Goal: Information Seeking & Learning: Learn about a topic

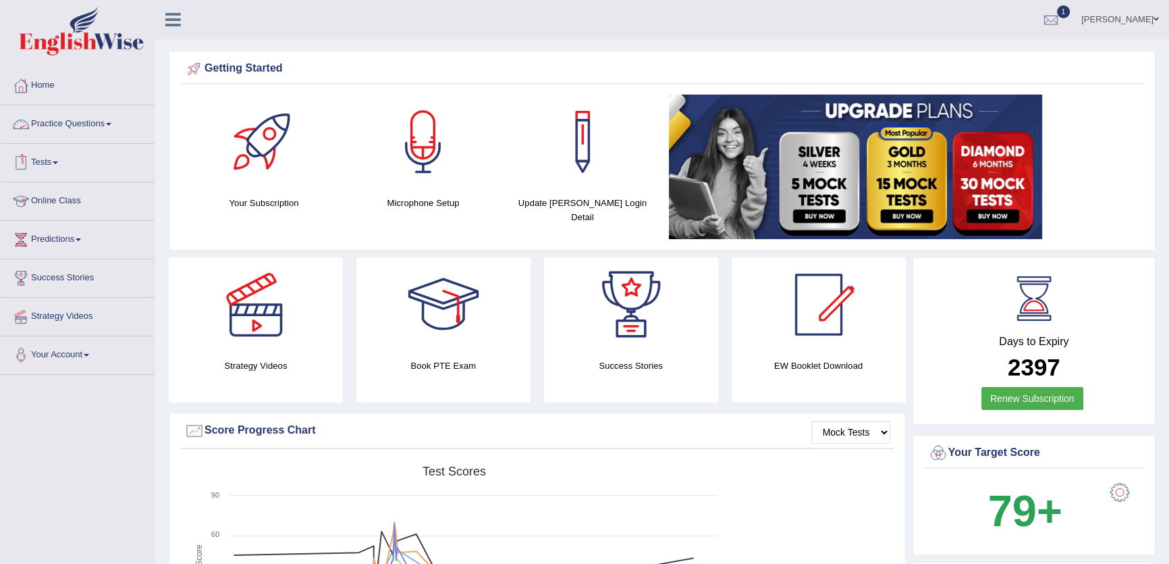
click at [117, 115] on link "Practice Questions" at bounding box center [78, 122] width 154 height 34
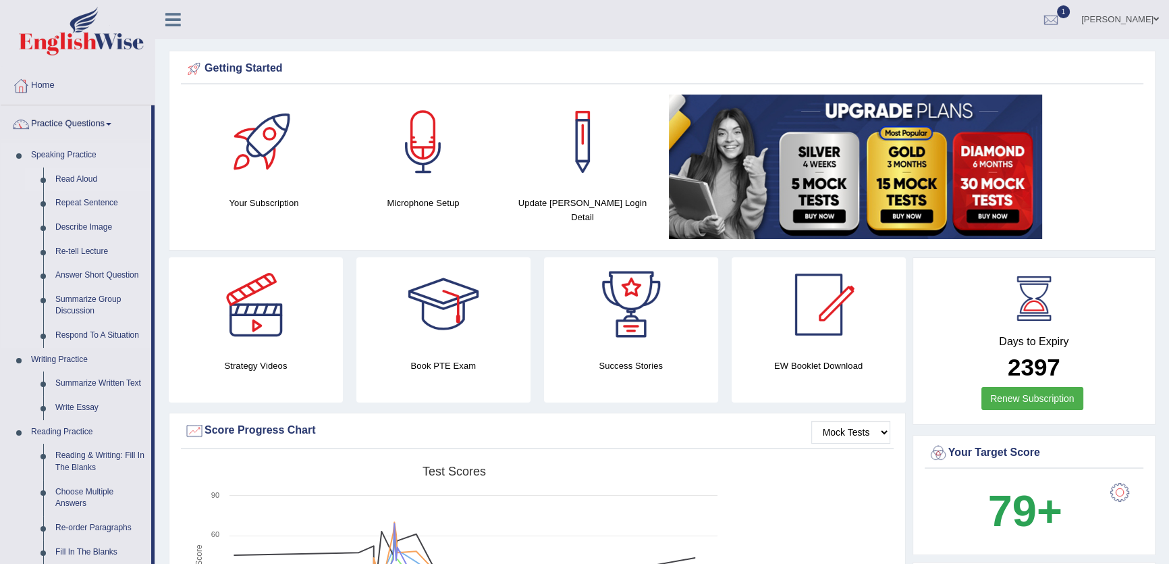
click at [74, 182] on link "Read Aloud" at bounding box center [100, 179] width 102 height 24
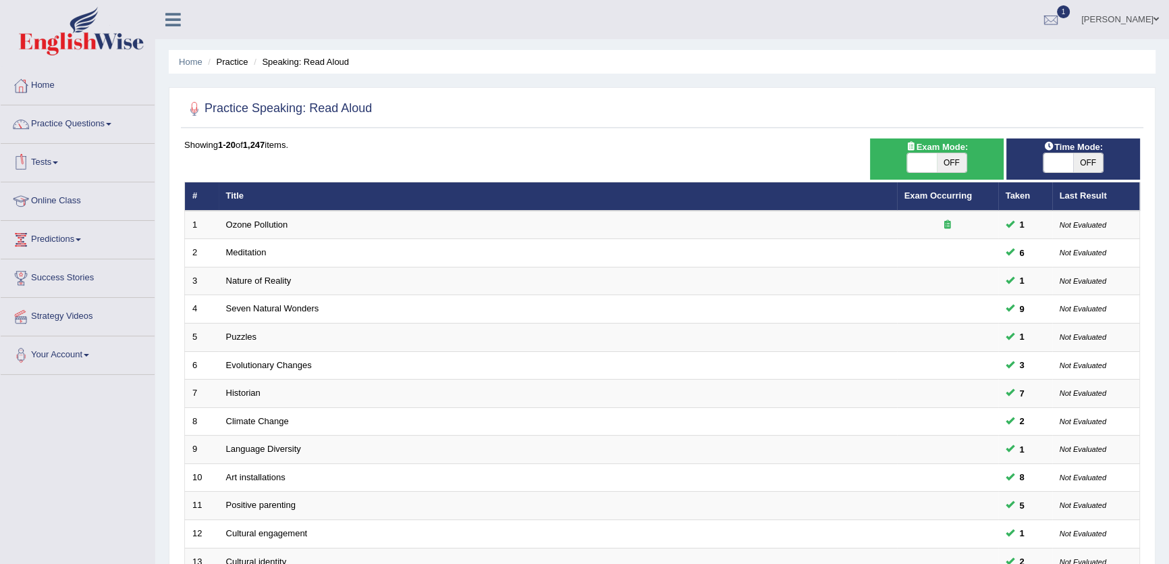
click at [1060, 159] on span at bounding box center [1058, 162] width 30 height 19
click at [1081, 163] on span "OFF" at bounding box center [1088, 162] width 30 height 19
checkbox input "true"
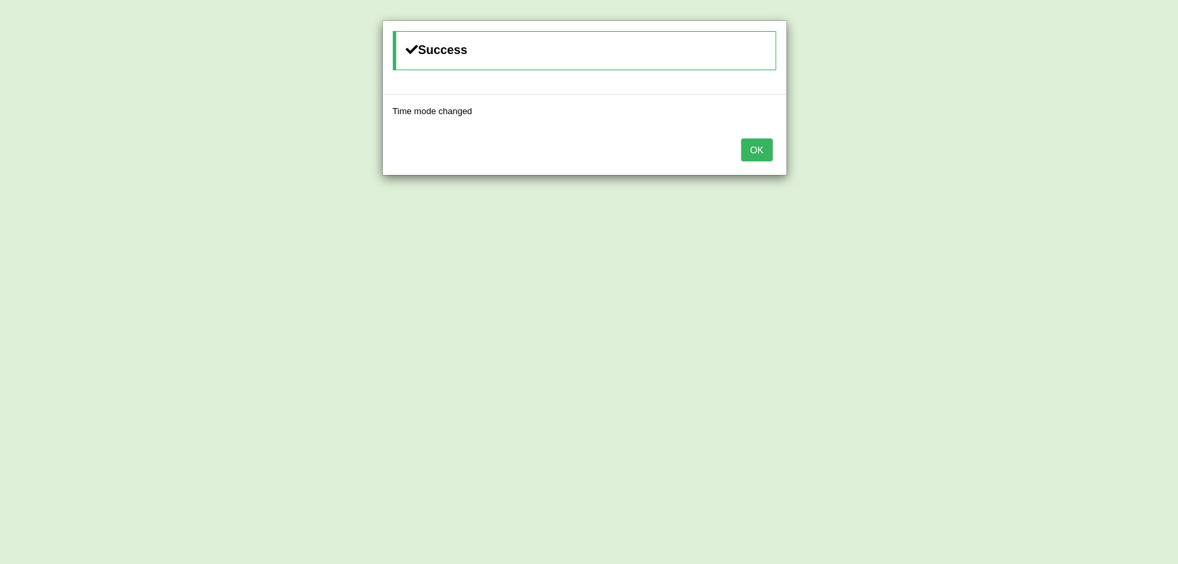
click at [762, 142] on button "OK" at bounding box center [756, 149] width 31 height 23
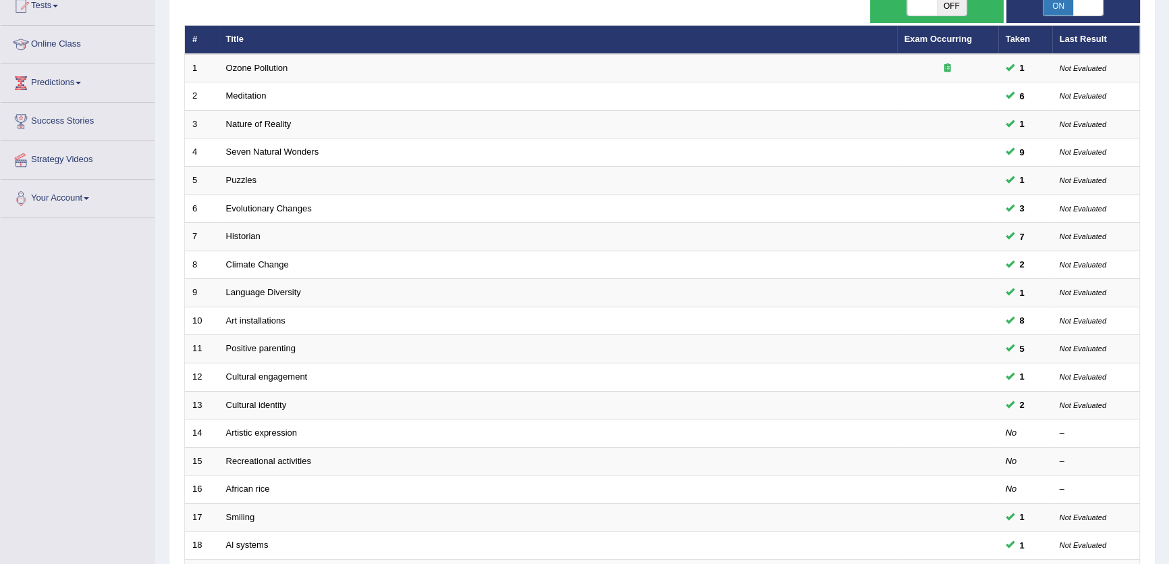
scroll to position [328, 0]
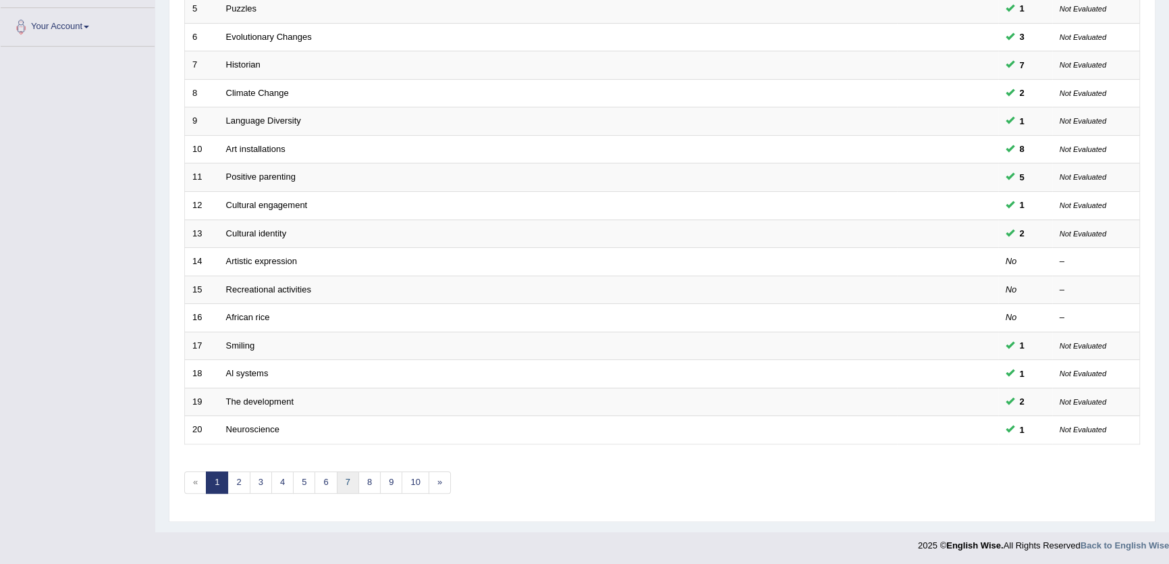
click at [337, 479] on link "7" at bounding box center [348, 482] width 22 height 22
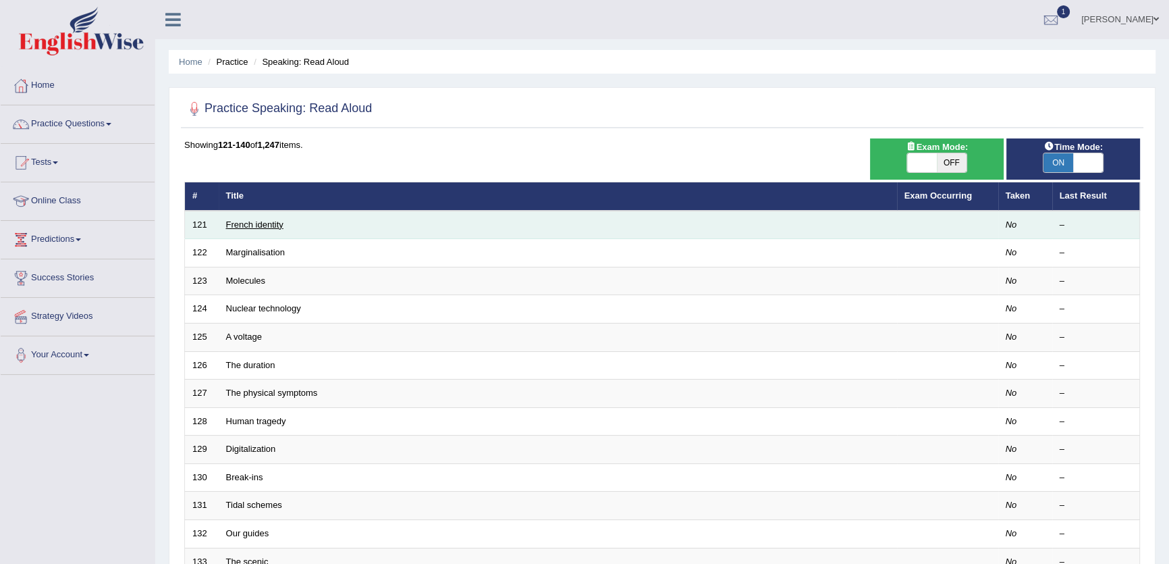
click at [256, 223] on link "French identity" at bounding box center [254, 224] width 57 height 10
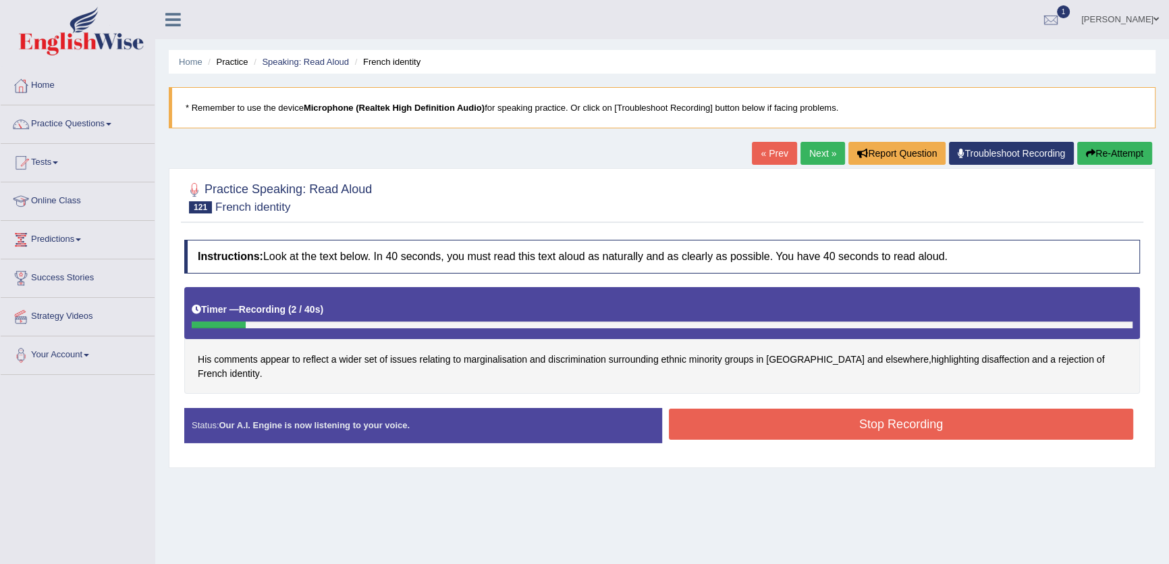
click at [1114, 154] on button "Re-Attempt" at bounding box center [1114, 153] width 75 height 23
click at [857, 412] on button "Stop Recording" at bounding box center [901, 423] width 464 height 31
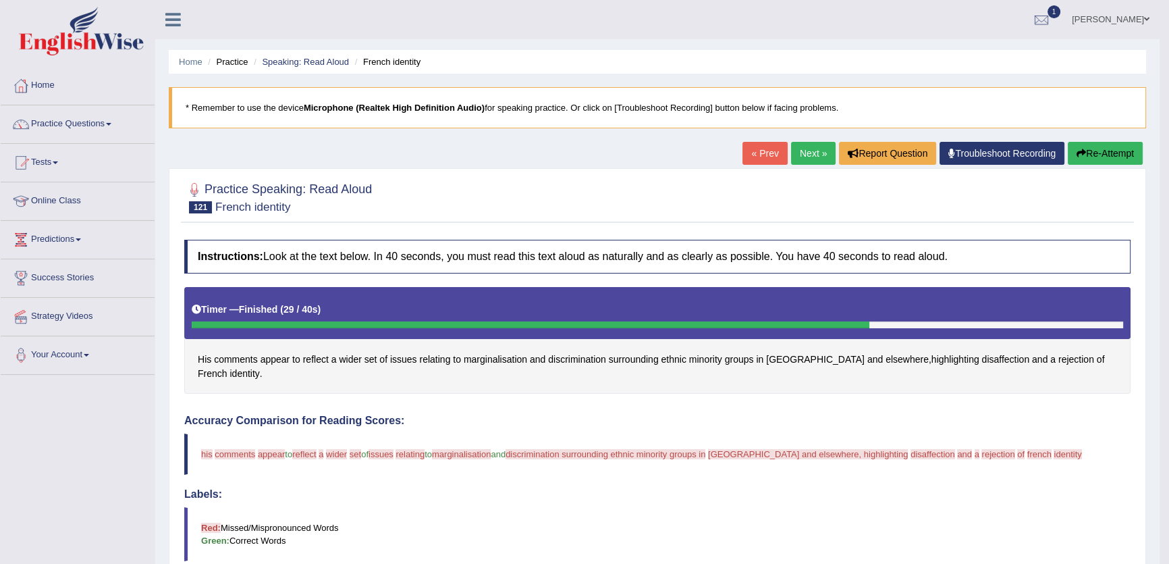
click at [1091, 151] on button "Re-Attempt" at bounding box center [1105, 153] width 75 height 23
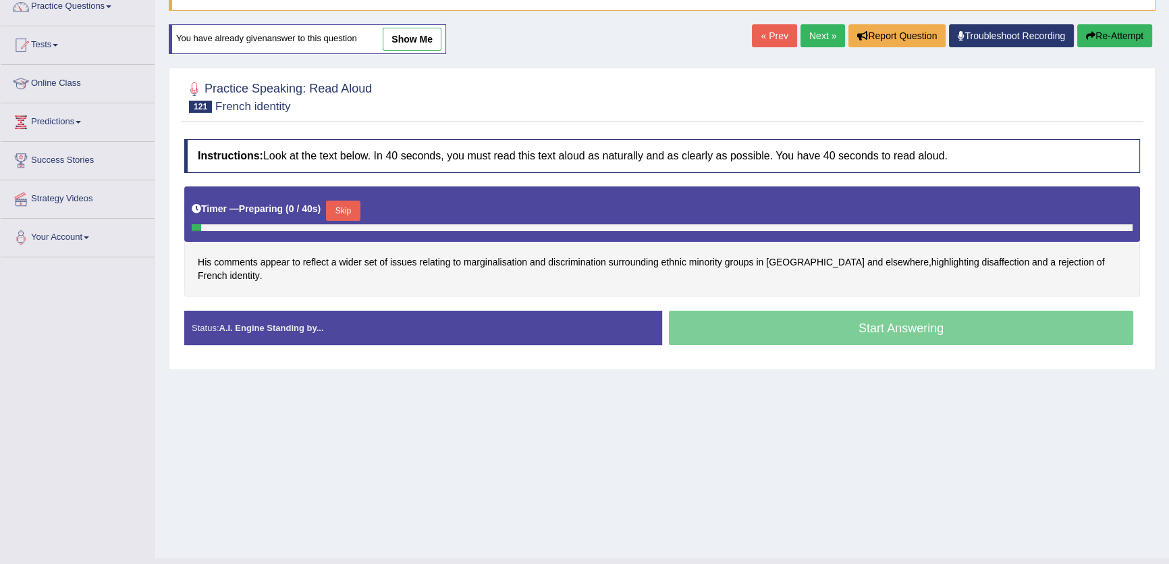
scroll to position [144, 0]
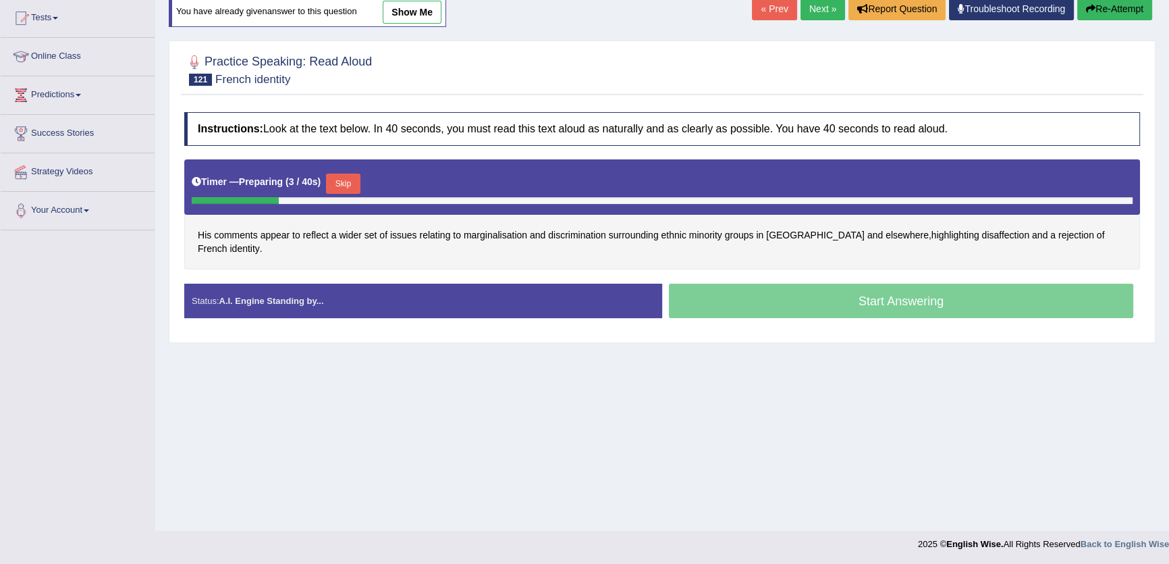
click at [352, 182] on button "Skip" at bounding box center [343, 183] width 34 height 20
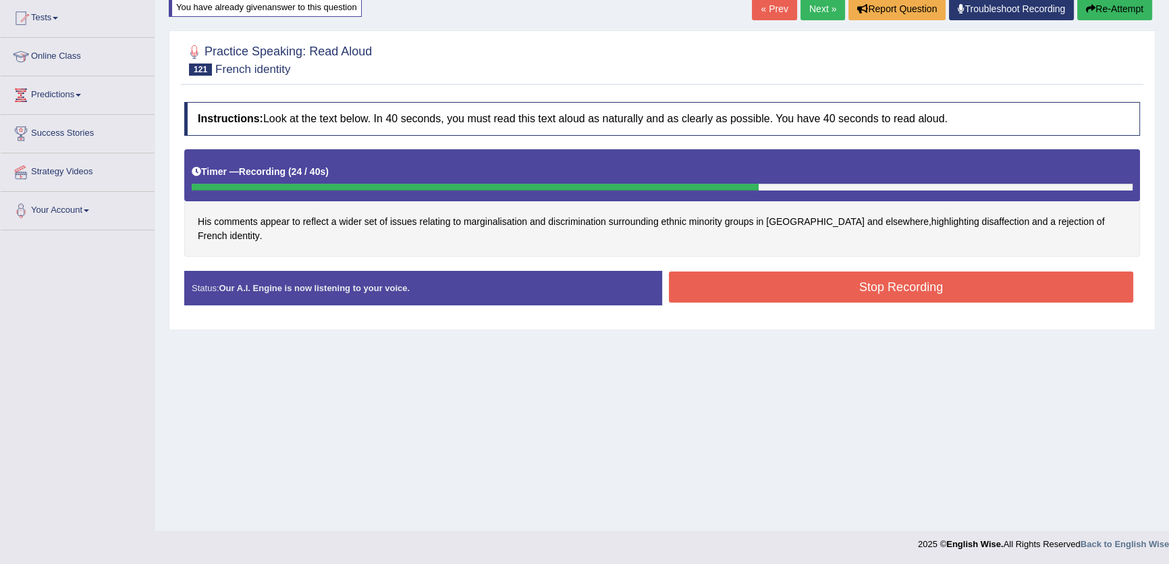
click at [728, 276] on button "Stop Recording" at bounding box center [901, 286] width 464 height 31
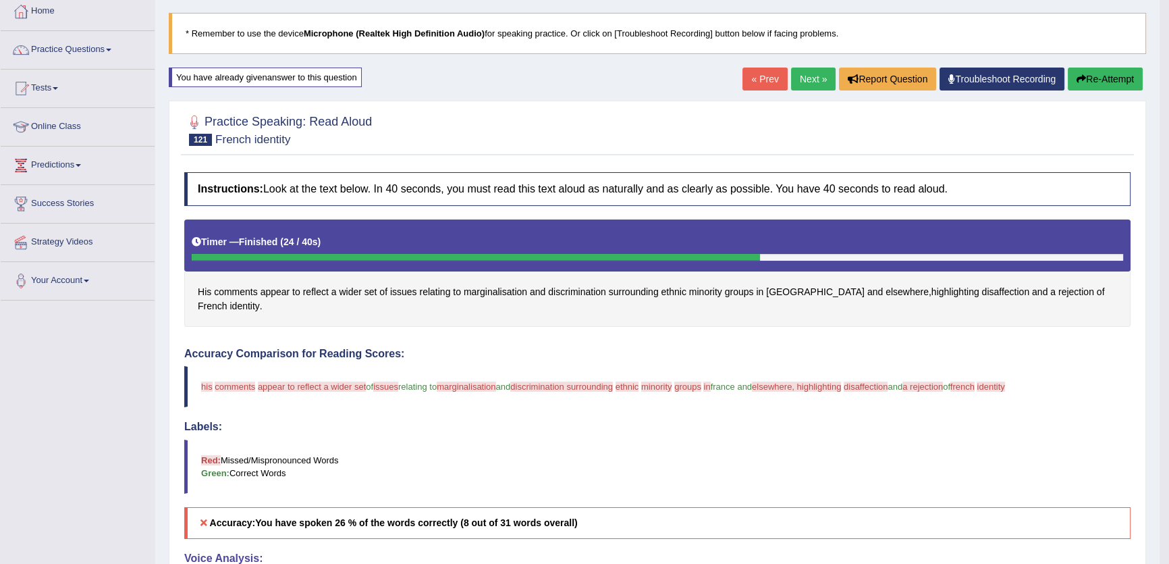
scroll to position [0, 0]
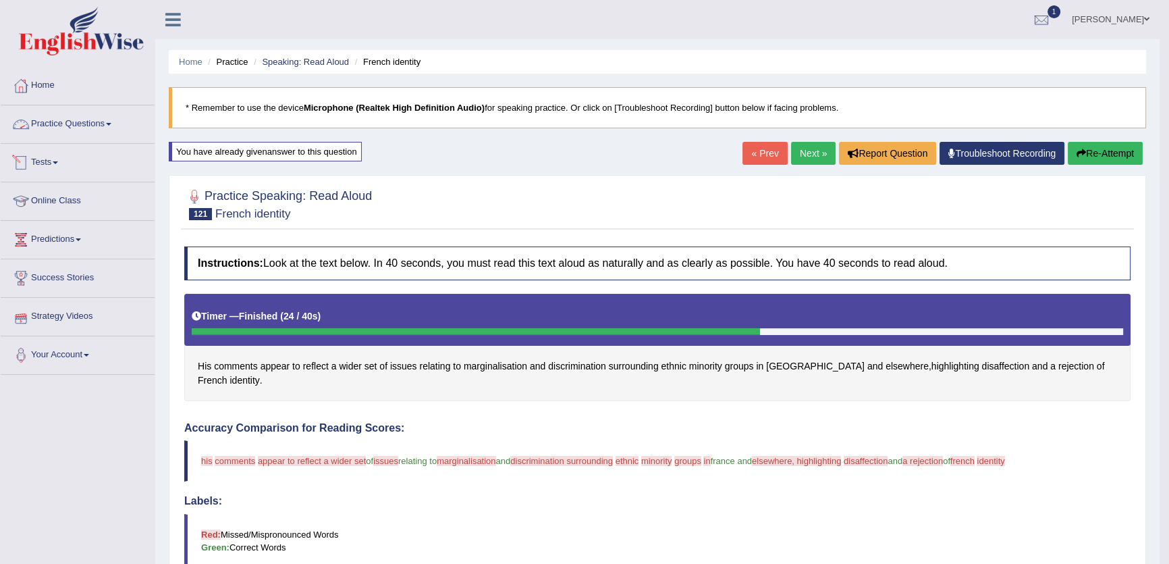
click at [57, 165] on link "Tests" at bounding box center [78, 161] width 154 height 34
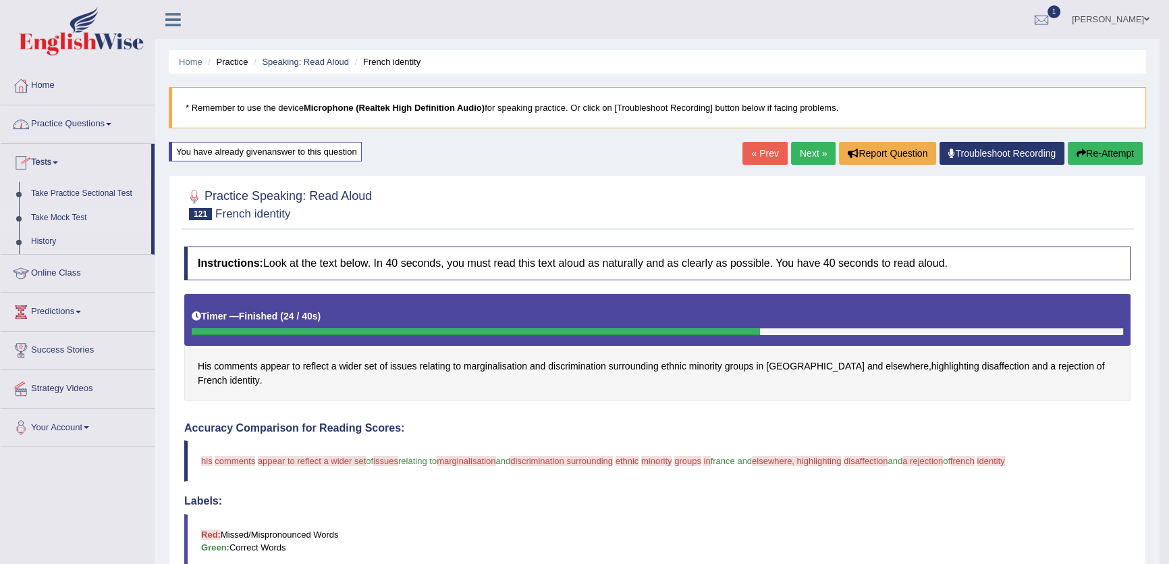
click at [61, 217] on link "Take Mock Test" at bounding box center [88, 218] width 126 height 24
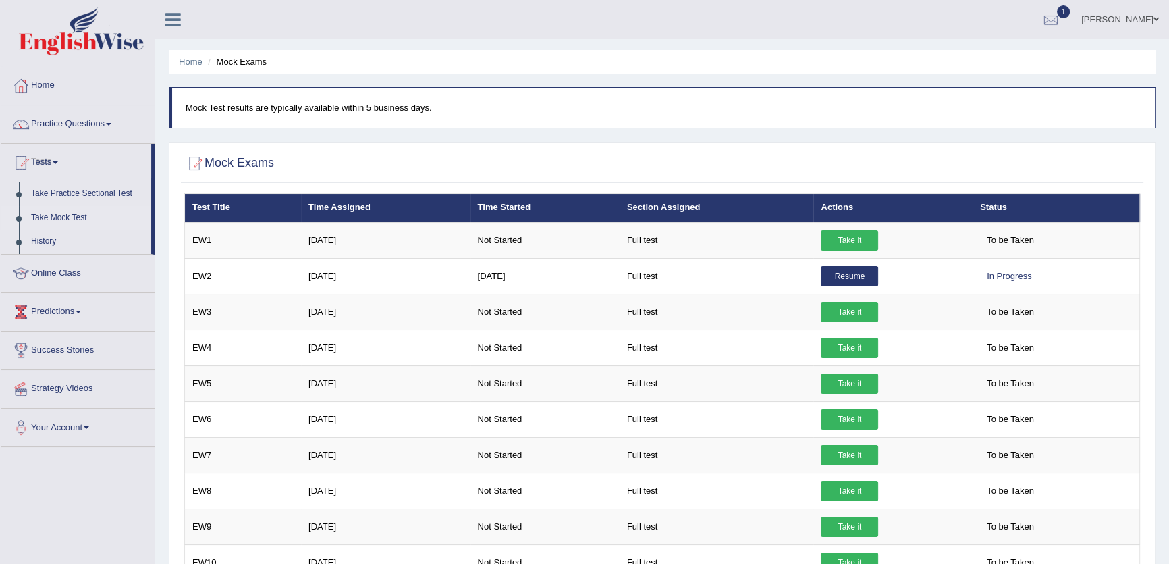
click at [221, 165] on h2 "Mock Exams" at bounding box center [229, 163] width 90 height 20
click at [55, 127] on link "Practice Questions" at bounding box center [78, 122] width 154 height 34
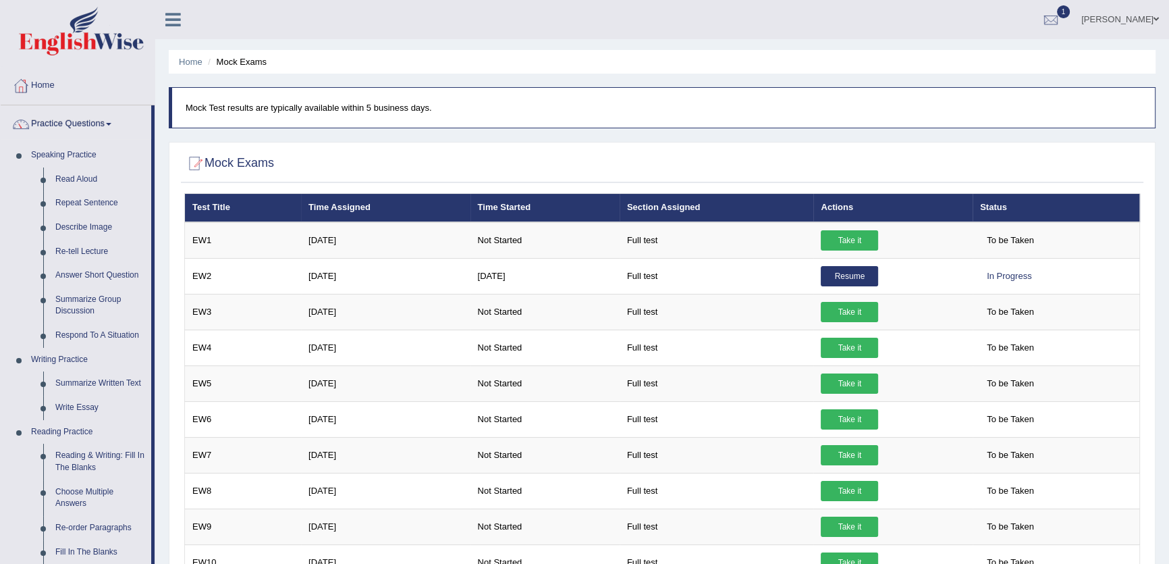
click at [55, 127] on link "Practice Questions" at bounding box center [76, 122] width 151 height 34
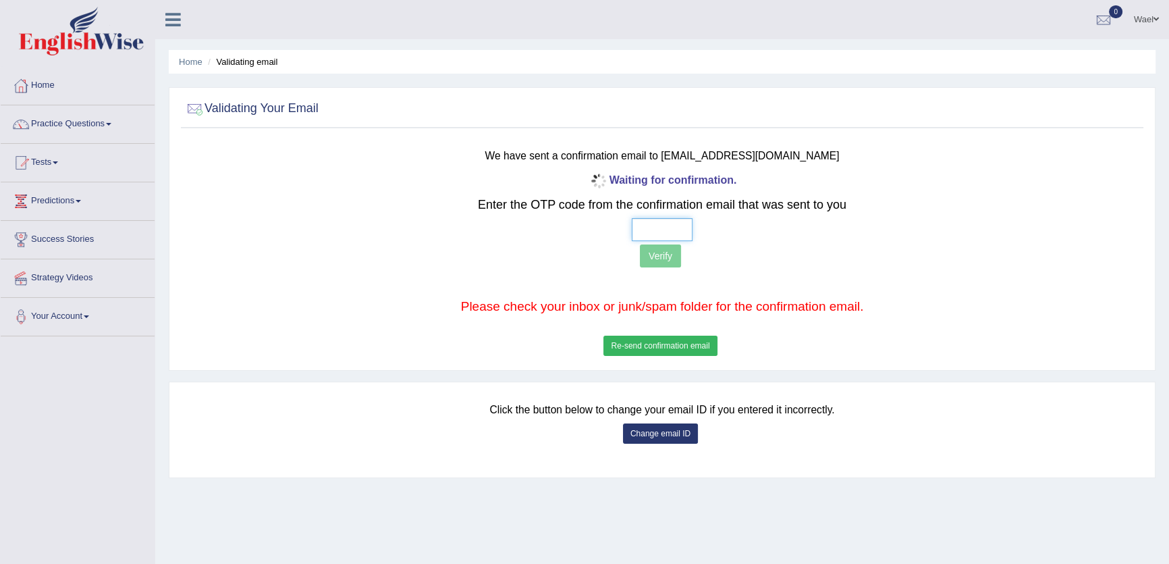
click at [632, 234] on input "text" at bounding box center [662, 229] width 61 height 23
click at [680, 337] on button "Re-send confirmation email" at bounding box center [659, 345] width 113 height 20
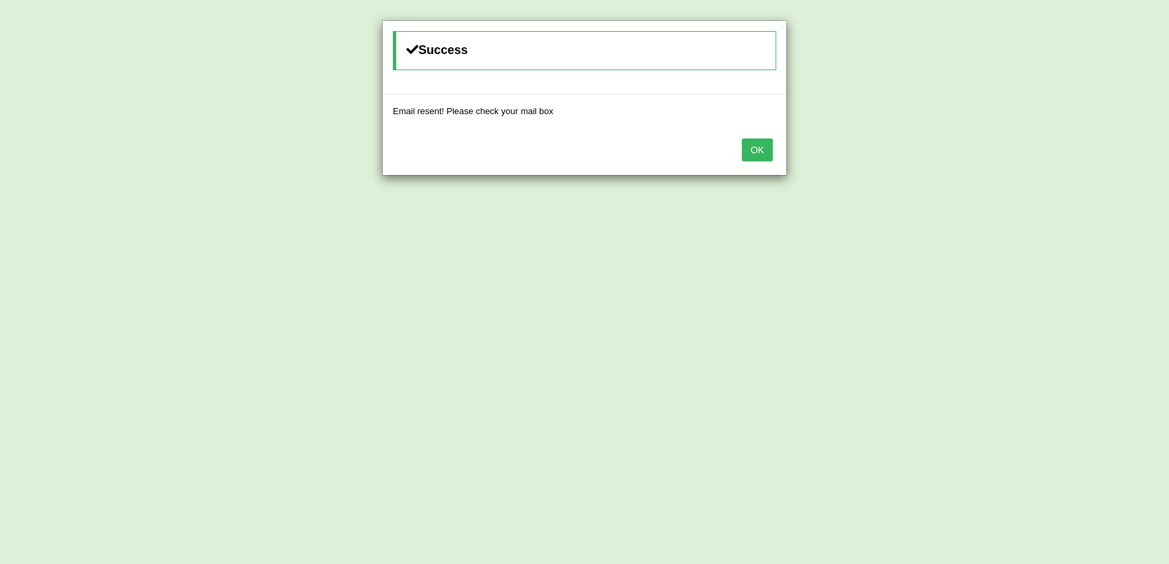
click at [746, 148] on button "OK" at bounding box center [757, 149] width 31 height 23
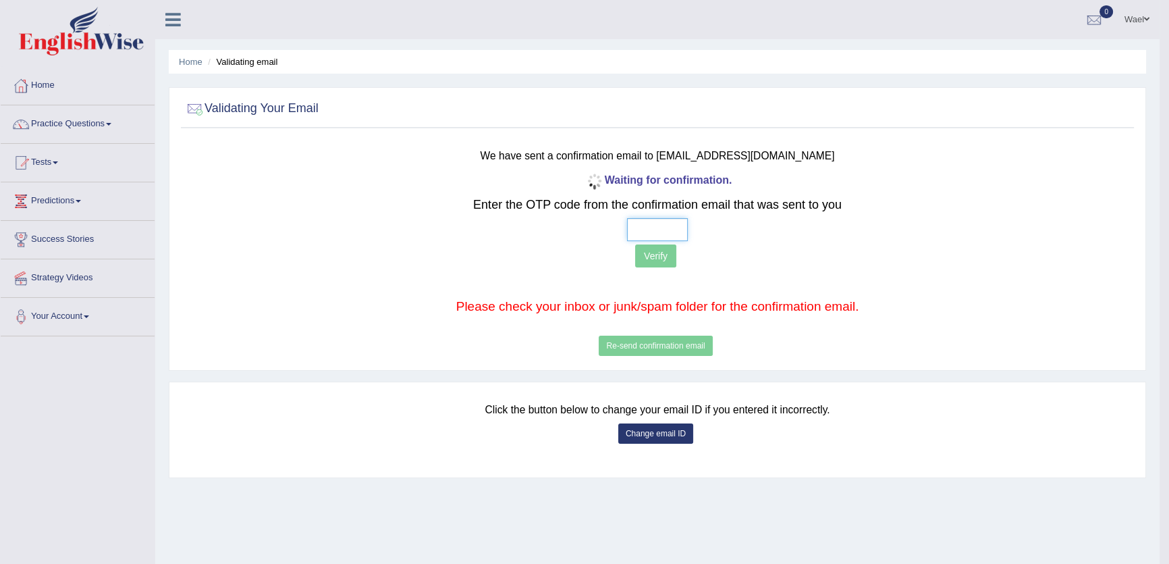
click at [631, 229] on input "text" at bounding box center [657, 229] width 61 height 23
type input "4 2 7 8"
click at [646, 246] on button "Verify" at bounding box center [655, 255] width 41 height 23
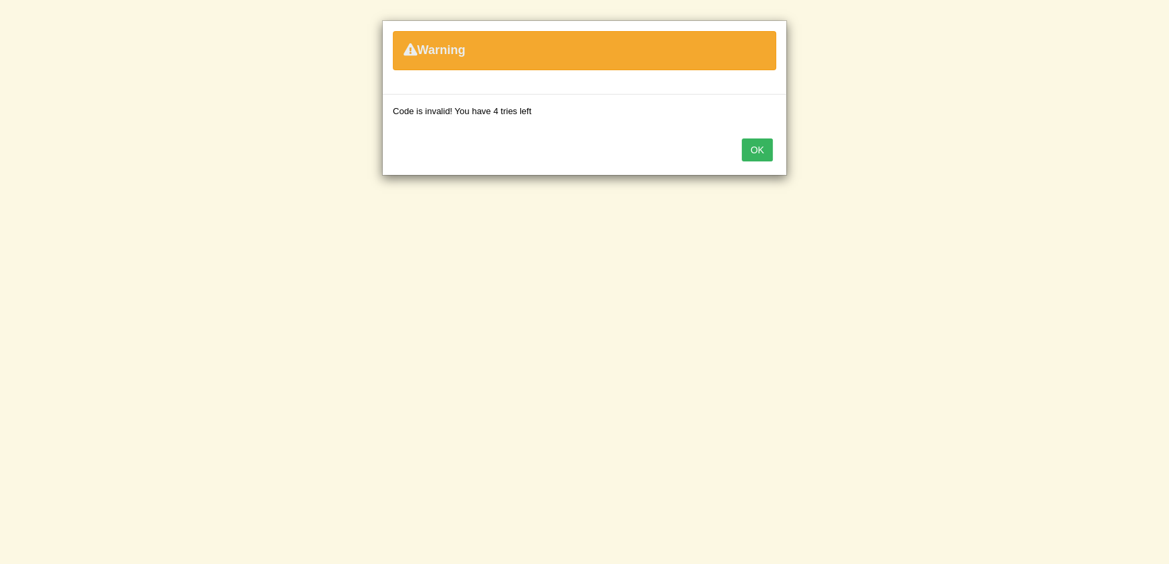
click at [751, 142] on button "OK" at bounding box center [757, 149] width 31 height 23
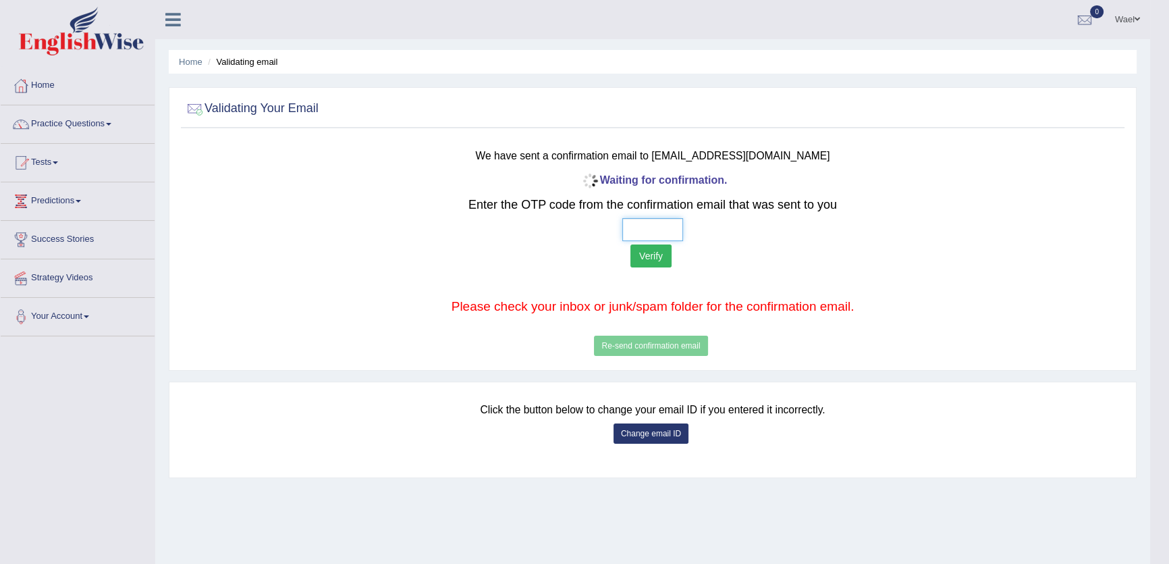
click at [626, 232] on input "text" at bounding box center [652, 229] width 61 height 23
type input "4 2 7 8"
click at [637, 235] on input "4 2 7 8" at bounding box center [652, 229] width 61 height 23
click at [645, 255] on button "Verify" at bounding box center [650, 255] width 41 height 23
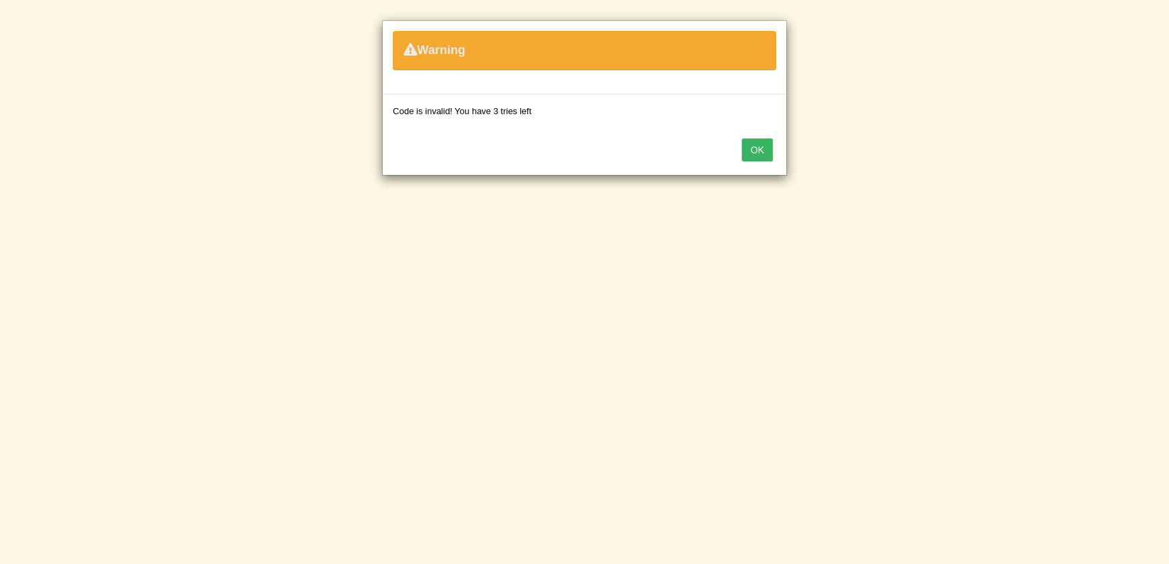
click at [755, 147] on button "OK" at bounding box center [757, 149] width 31 height 23
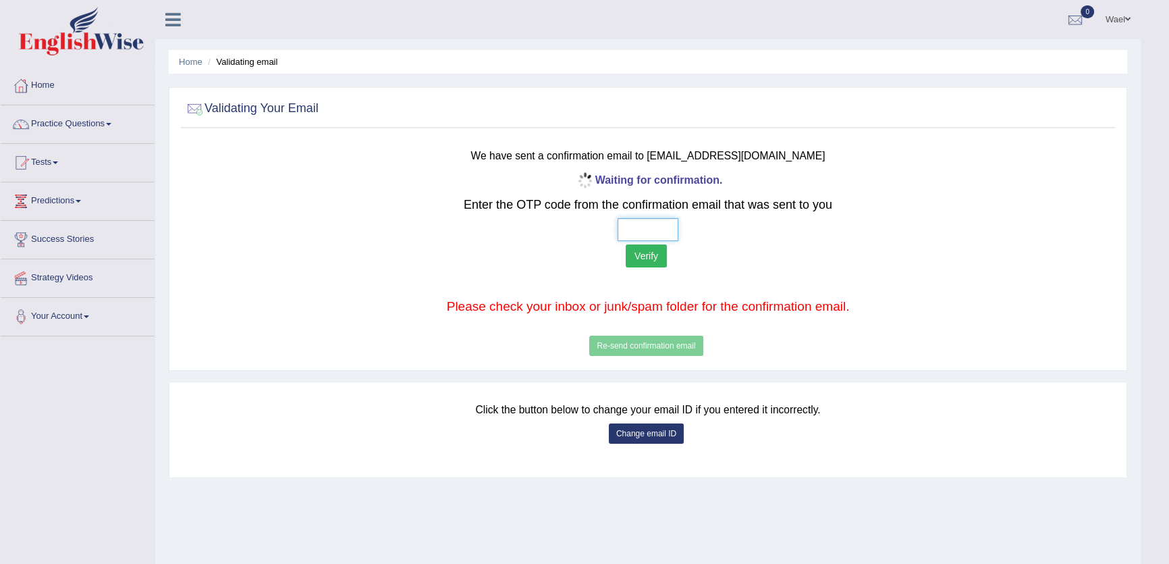
click at [626, 230] on input "text" at bounding box center [648, 229] width 61 height 23
click at [648, 348] on div "Waiting for confirmation. Enter the OTP code from the confirmation email that w…" at bounding box center [648, 265] width 771 height 190
click at [624, 230] on input "text" at bounding box center [648, 229] width 61 height 23
type input "1 2 7 5"
click at [655, 255] on button "Verify" at bounding box center [646, 255] width 41 height 23
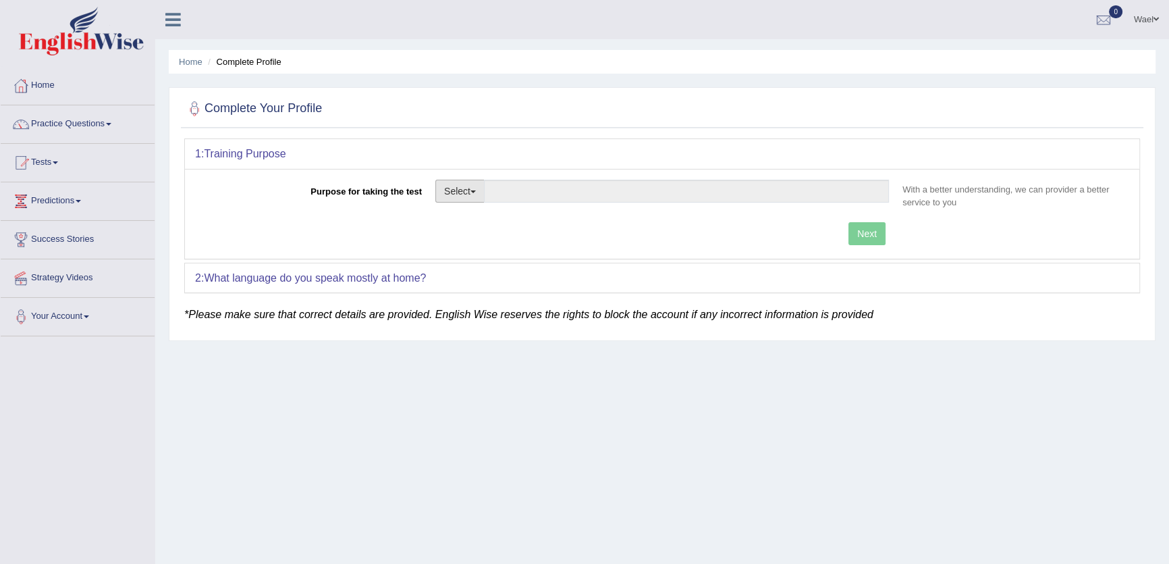
click at [451, 188] on button "Select" at bounding box center [459, 191] width 49 height 23
click at [465, 233] on link "Permanent Residency" at bounding box center [496, 238] width 120 height 18
type input "Permanent Residency"
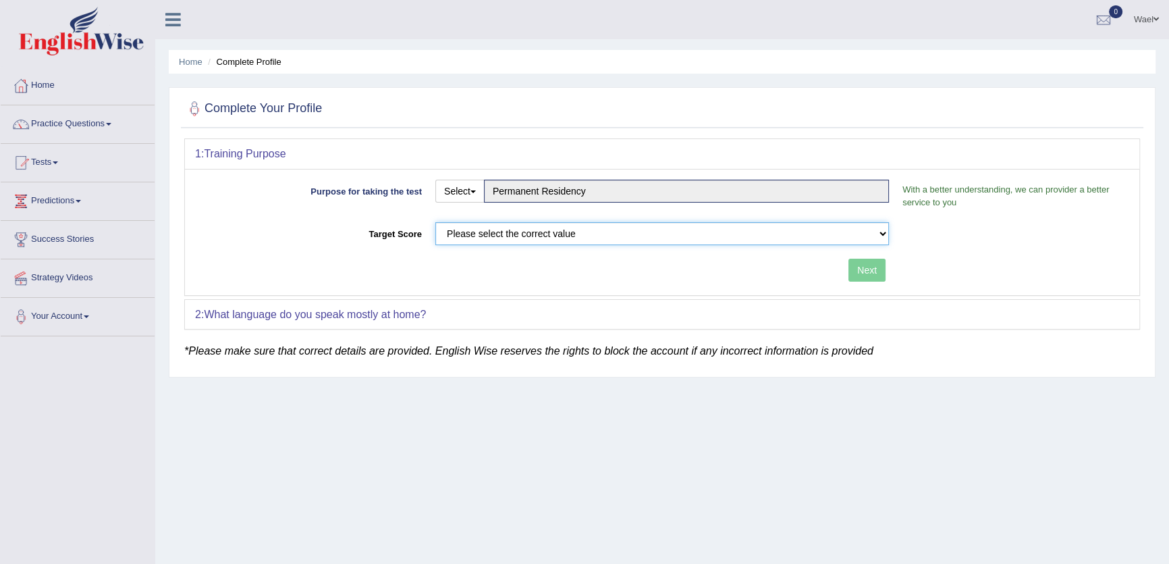
click at [495, 235] on select "Please select the correct value 50 (6 bands) 58 (6.5 bands) 65 (7 bands) 79 (8 …" at bounding box center [662, 233] width 454 height 23
select select "50"
click at [435, 222] on select "Please select the correct value 50 (6 bands) 58 (6.5 bands) 65 (7 bands) 79 (8 …" at bounding box center [662, 233] width 454 height 23
drag, startPoint x: 861, startPoint y: 273, endPoint x: 801, endPoint y: 274, distance: 59.4
click at [860, 273] on button "Next" at bounding box center [866, 269] width 37 height 23
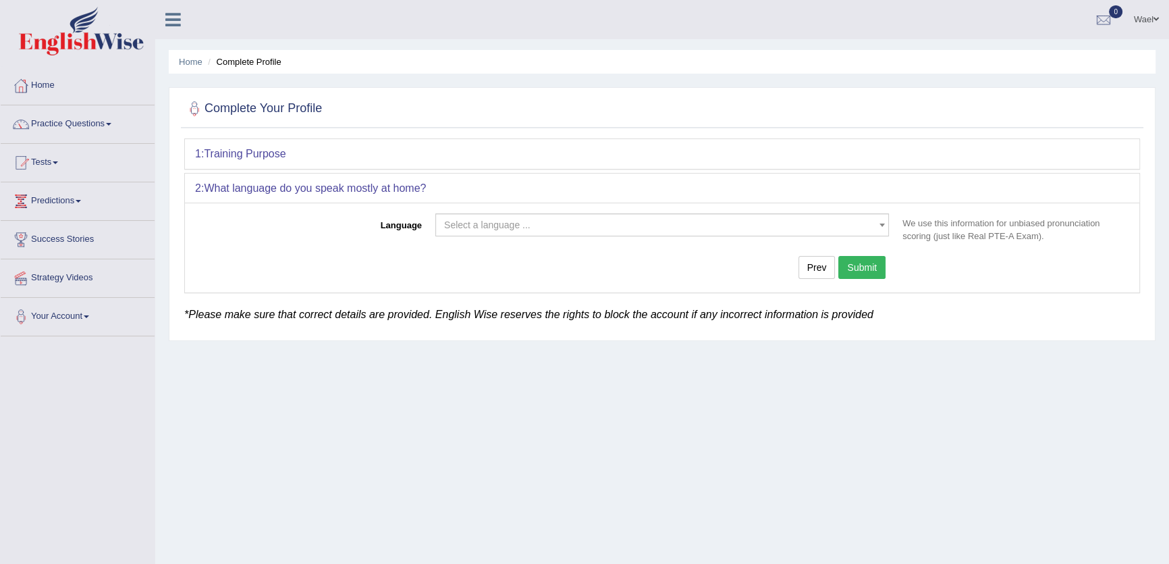
click at [597, 225] on span "Select a language ..." at bounding box center [658, 224] width 428 height 13
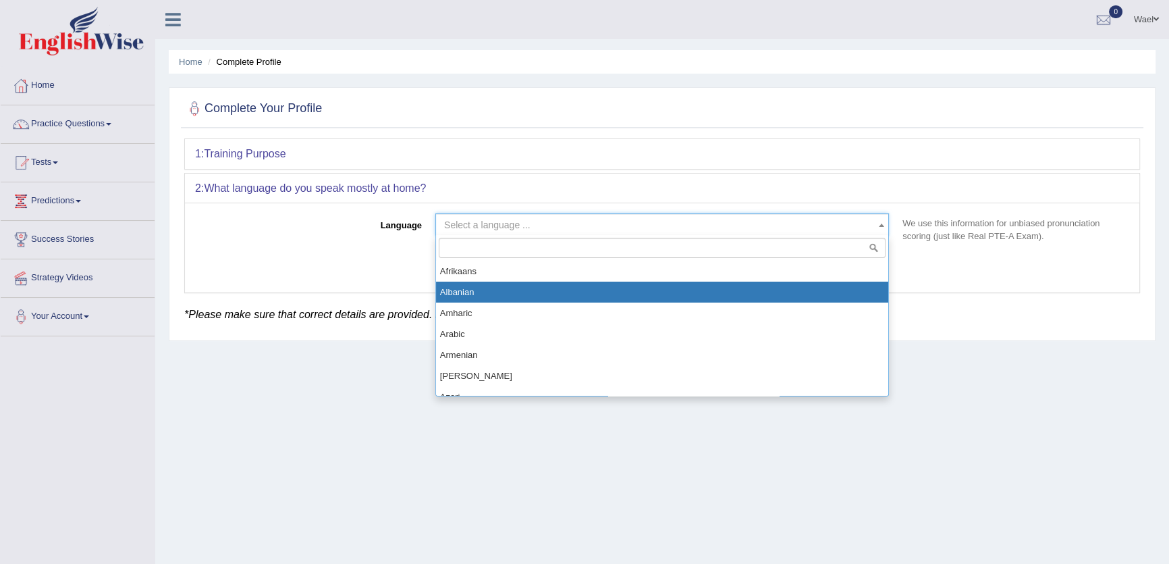
select select "Albanian"
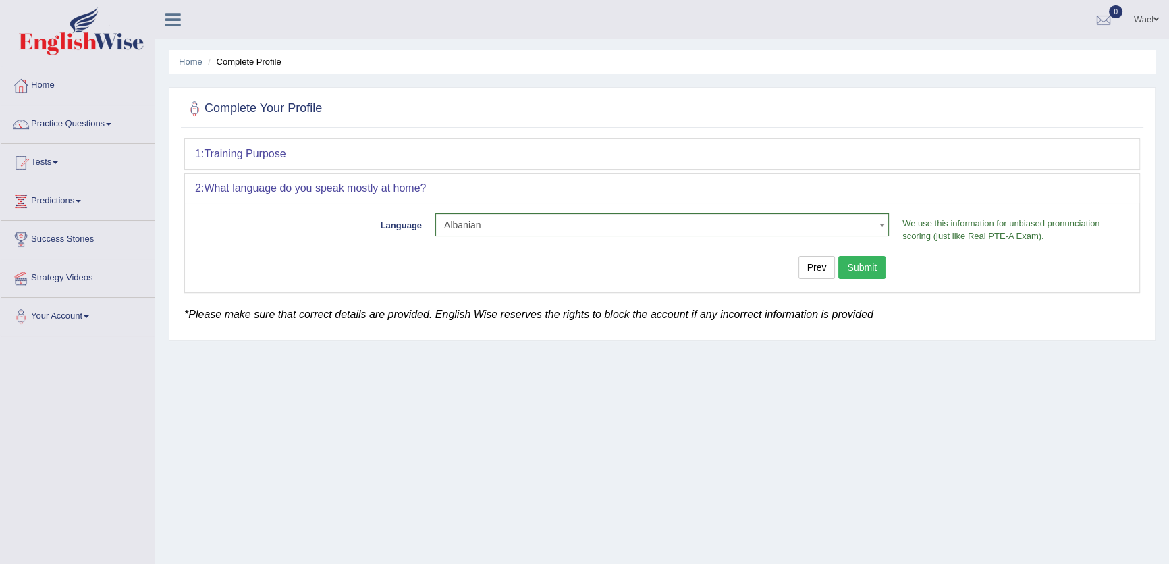
click at [867, 270] on button "Submit" at bounding box center [861, 267] width 47 height 23
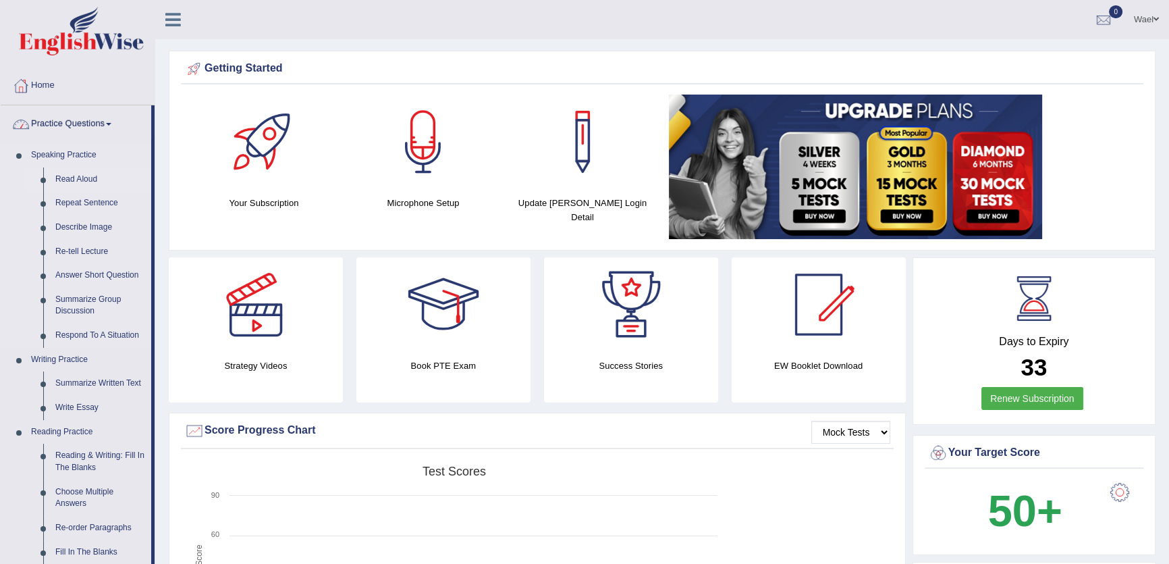
click at [76, 177] on link "Read Aloud" at bounding box center [100, 179] width 102 height 24
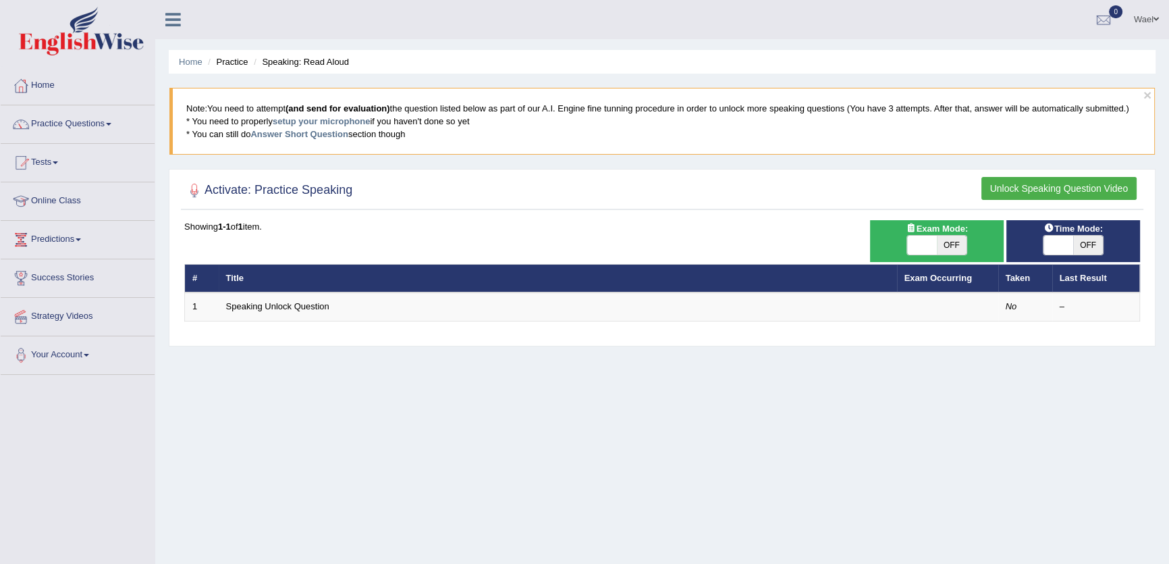
click at [297, 308] on link "Speaking Unlock Question" at bounding box center [277, 306] width 103 height 10
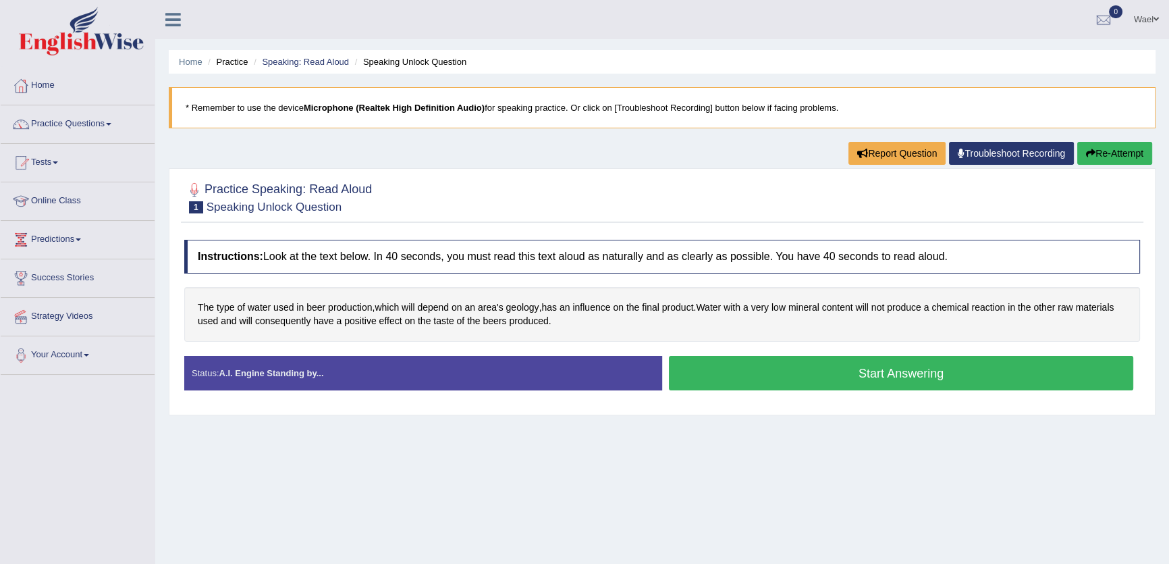
click at [909, 365] on button "Start Answering" at bounding box center [901, 373] width 464 height 34
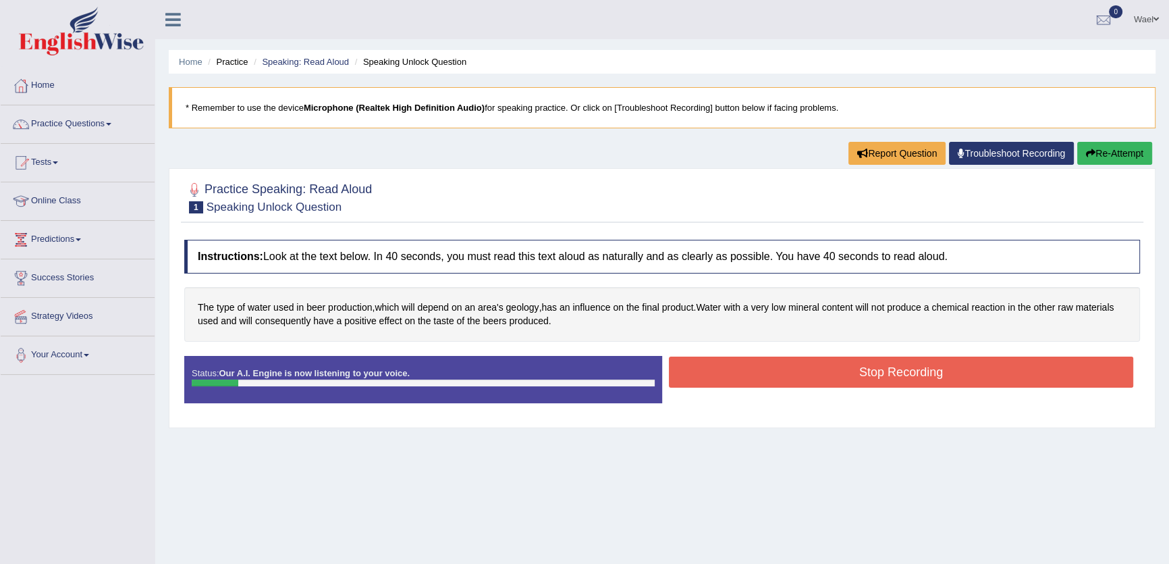
click at [909, 365] on button "Stop Recording" at bounding box center [901, 371] width 464 height 31
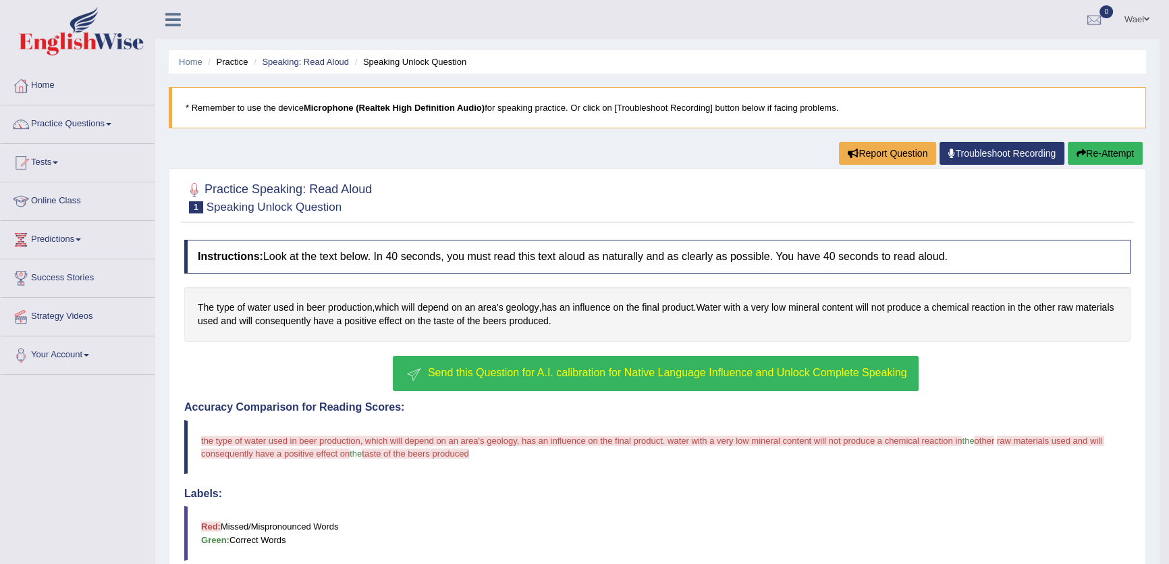
click at [800, 372] on span "Send this Question for A.I. calibration for Native Language Influence and Unloc…" at bounding box center [667, 371] width 479 height 11
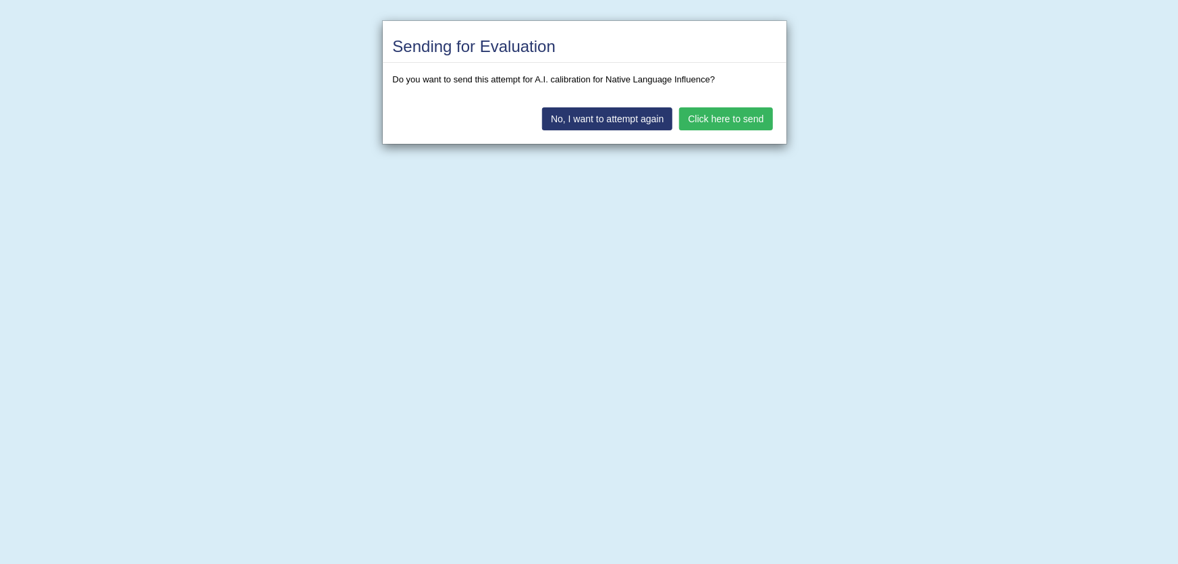
click at [738, 108] on button "Click here to send" at bounding box center [725, 118] width 93 height 23
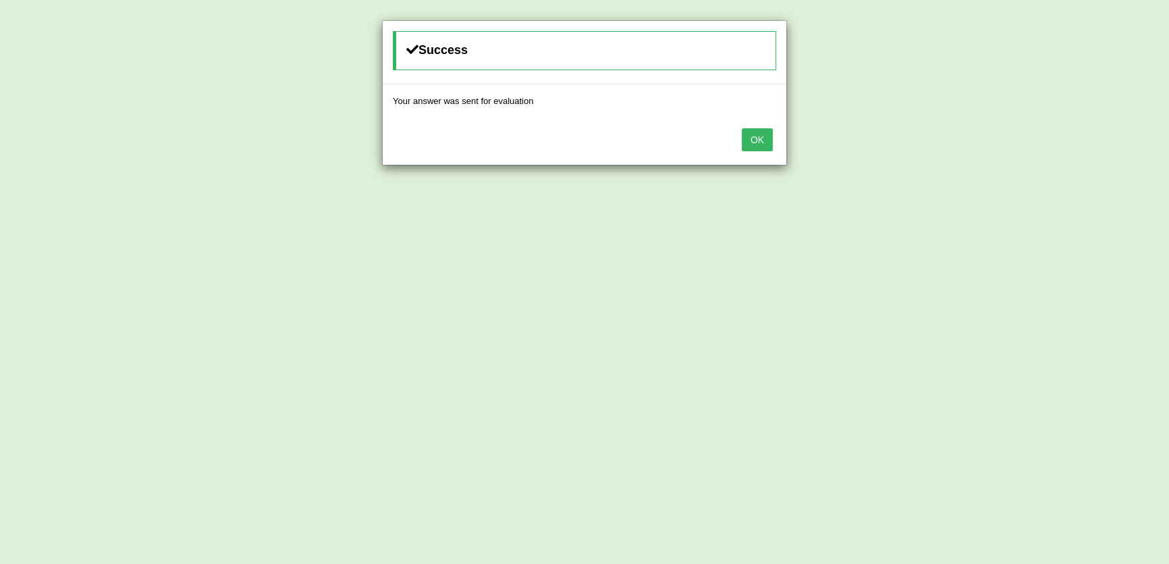
click at [765, 142] on button "OK" at bounding box center [757, 139] width 31 height 23
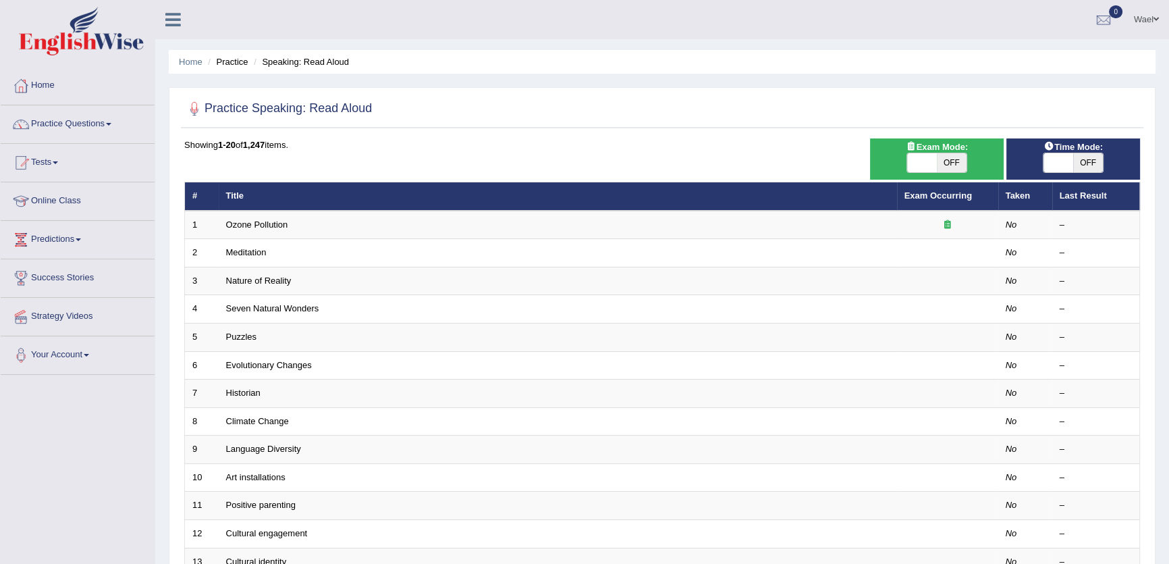
click at [40, 80] on link "Home" at bounding box center [78, 84] width 154 height 34
